Goal: Task Accomplishment & Management: Manage account settings

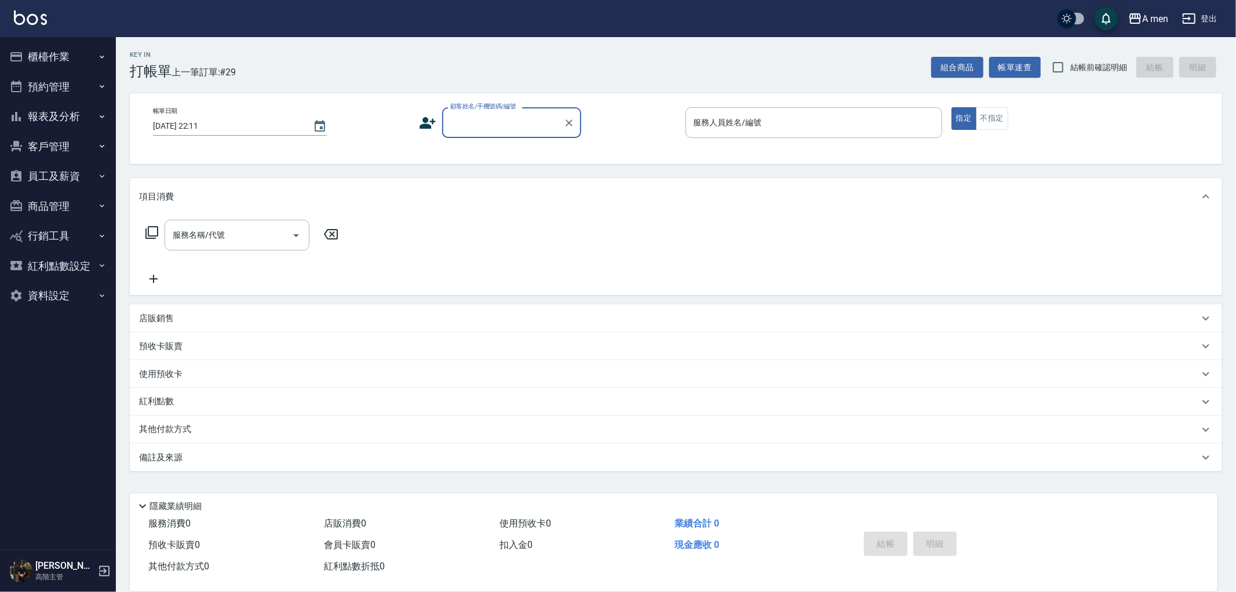
click at [78, 78] on button "預約管理" at bounding box center [58, 87] width 107 height 30
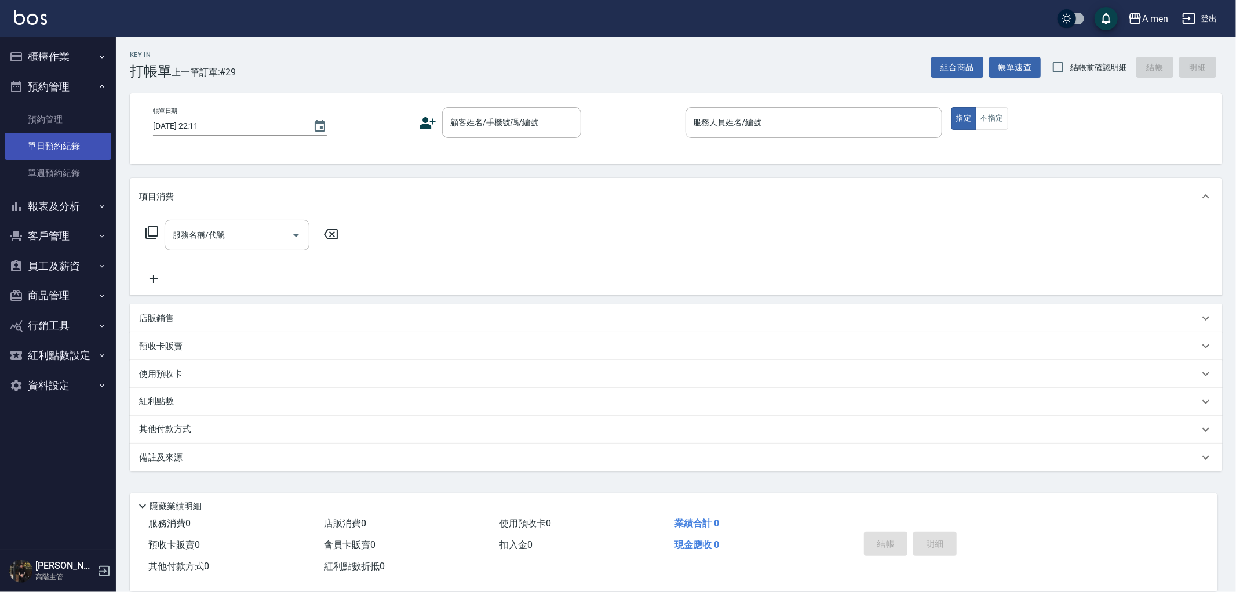
click at [96, 143] on link "單日預約紀錄" at bounding box center [58, 146] width 107 height 27
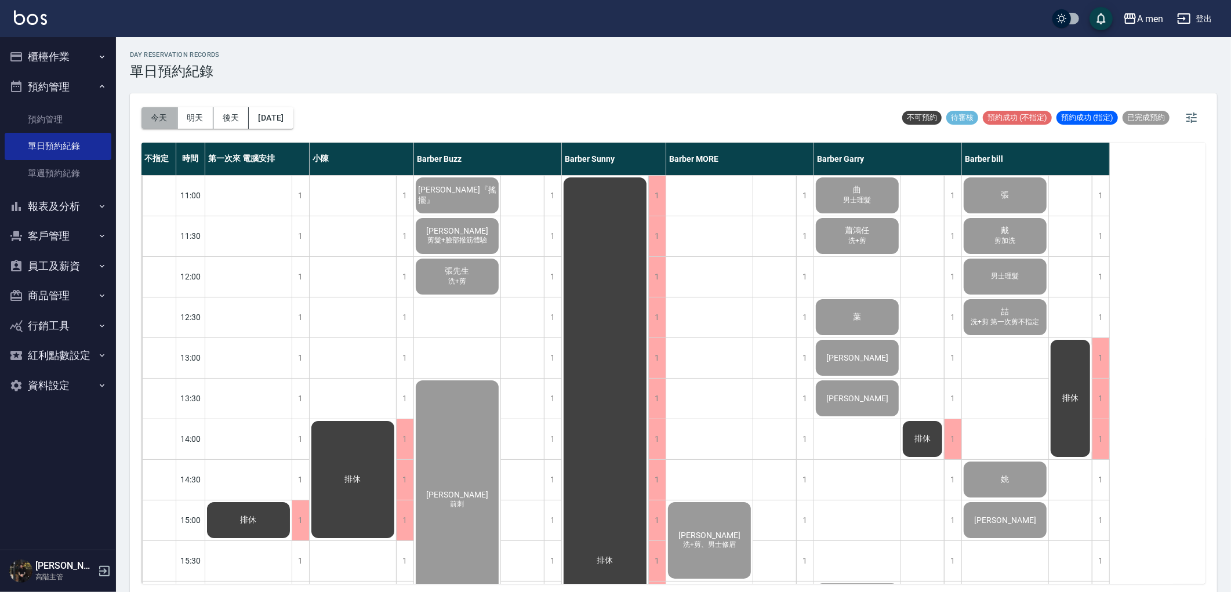
click at [161, 115] on button "今天" at bounding box center [159, 117] width 36 height 21
click at [213, 121] on button "後天" at bounding box center [231, 117] width 36 height 21
click at [203, 122] on div at bounding box center [615, 296] width 1231 height 592
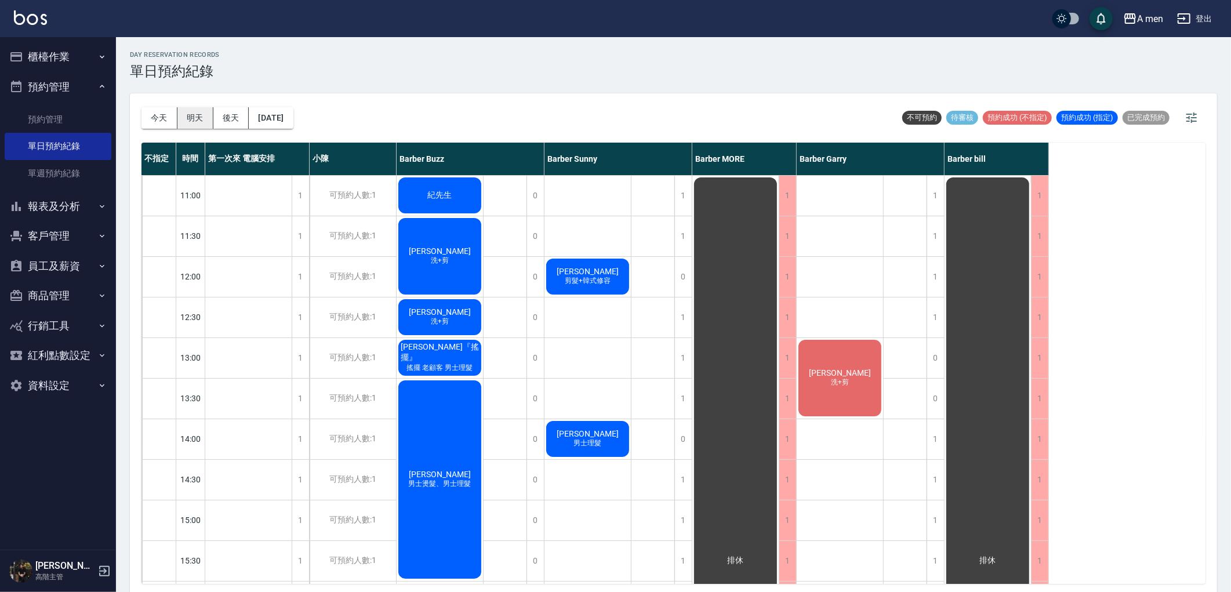
click at [201, 122] on button "明天" at bounding box center [195, 117] width 36 height 21
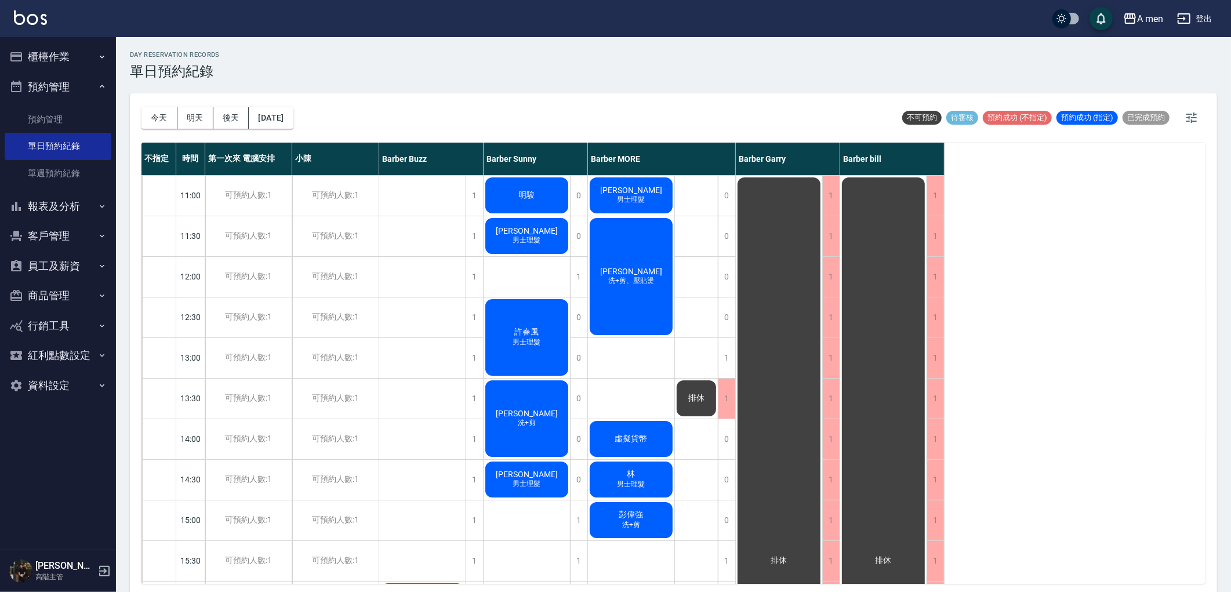
click at [1164, 385] on div "不指定 時間 第一次來 電腦安排 小[PERSON_NAME] [PERSON_NAME] [PERSON_NAME] MORE Barber [PERSON…" at bounding box center [673, 363] width 1064 height 441
click at [1184, 82] on div "day Reservation records 單日預約紀錄 [DATE] [DATE] [DATE] [DATE] 不可預約 待審核 預約成功 (不指定) …" at bounding box center [673, 316] width 1115 height 558
click at [1135, 228] on div "不指定 時間 第一次來 電腦安排 小[PERSON_NAME] [PERSON_NAME] [PERSON_NAME] MORE Barber [PERSON…" at bounding box center [673, 363] width 1064 height 441
click at [1108, 296] on div "不指定 時間 第一次來 電腦安排 小[PERSON_NAME] [PERSON_NAME] [PERSON_NAME] MORE Barber [PERSON…" at bounding box center [673, 363] width 1064 height 441
click at [1092, 290] on div "不指定 時間 第一次來 電腦安排 小[PERSON_NAME] [PERSON_NAME] [PERSON_NAME] MORE Barber [PERSON…" at bounding box center [673, 363] width 1064 height 441
